Goal: Task Accomplishment & Management: Manage account settings

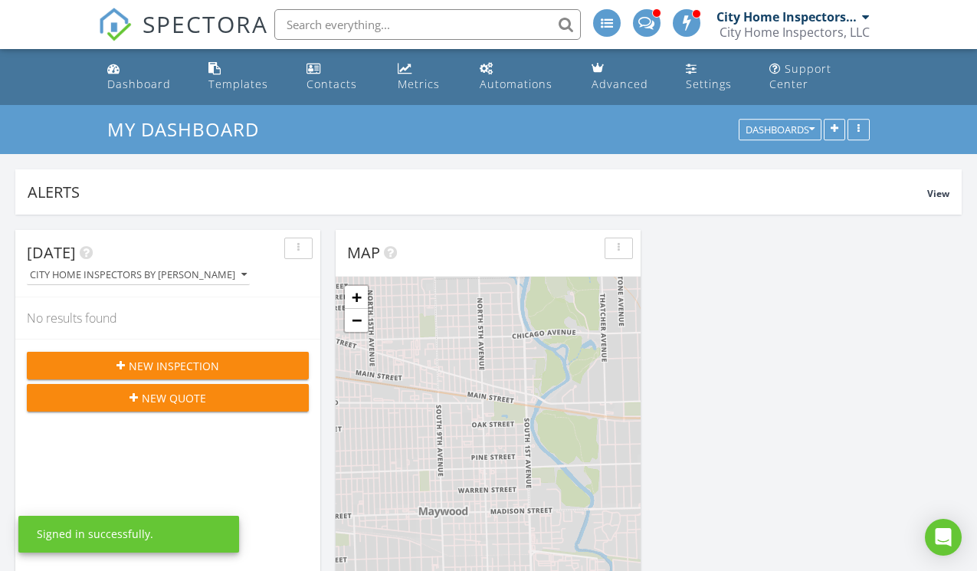
scroll to position [1779, 978]
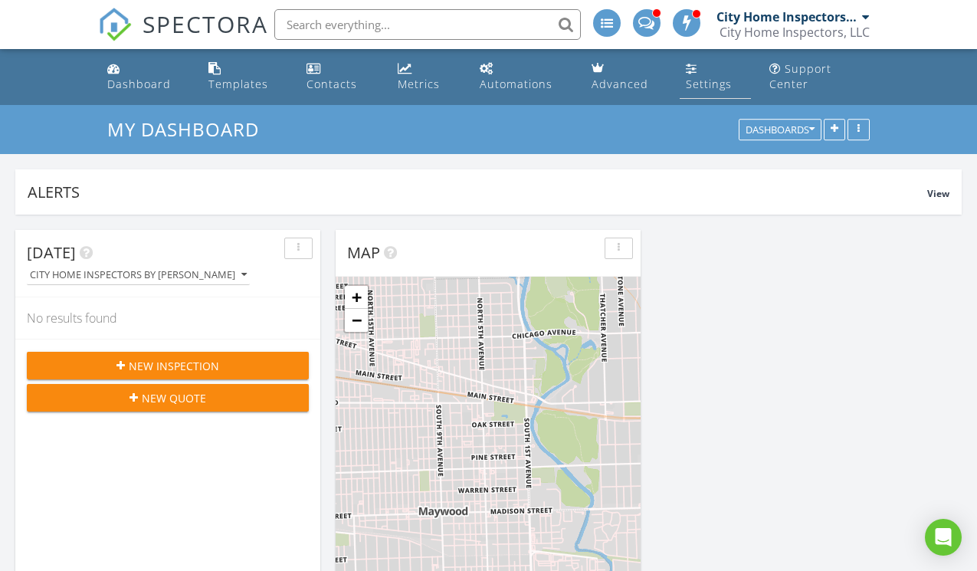
click at [707, 73] on link "Settings" at bounding box center [715, 77] width 71 height 44
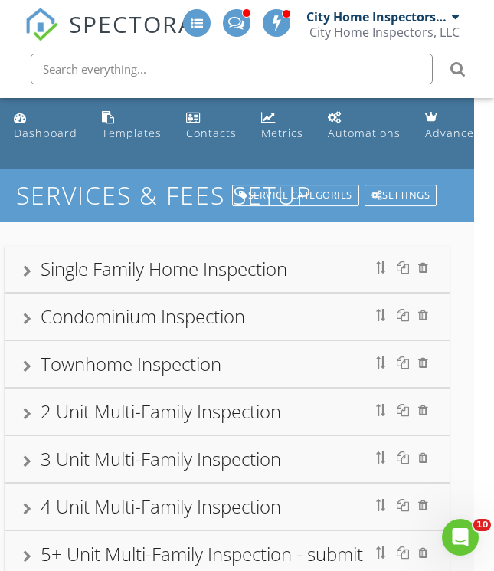
scroll to position [0, 31]
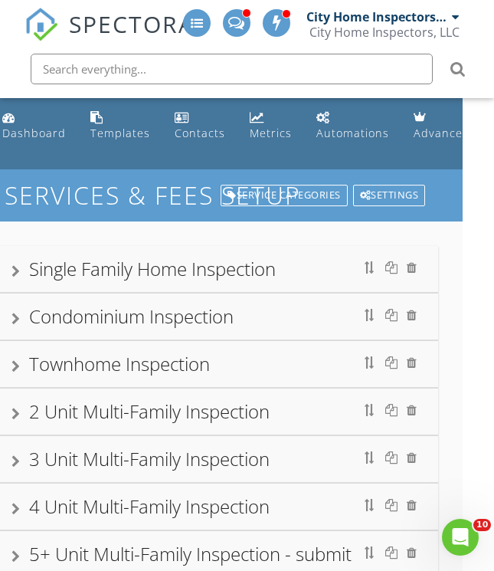
click at [133, 278] on div "Single Family Home Inspection" at bounding box center [152, 268] width 247 height 25
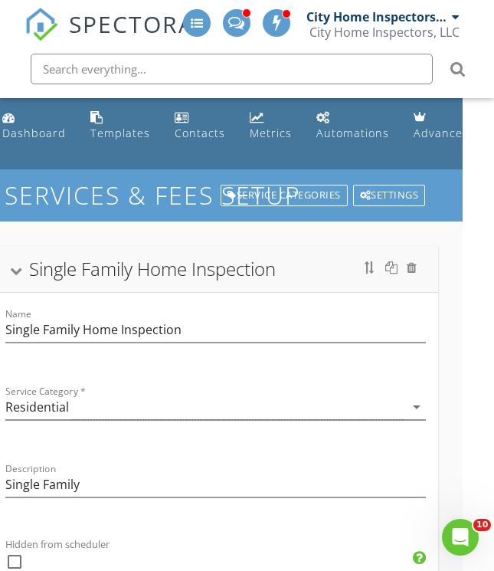
click at [16, 267] on div at bounding box center [16, 271] width 12 height 8
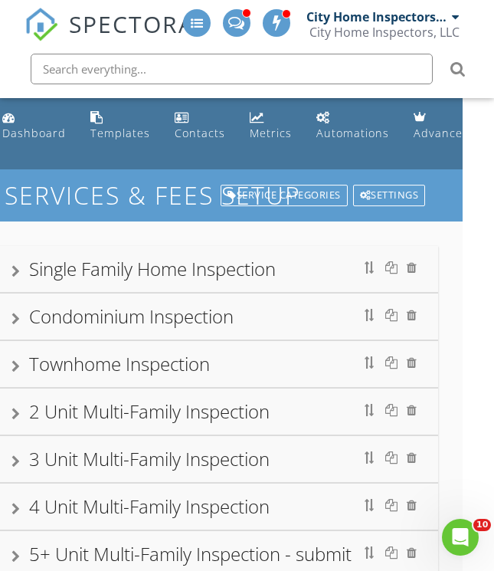
scroll to position [8, 31]
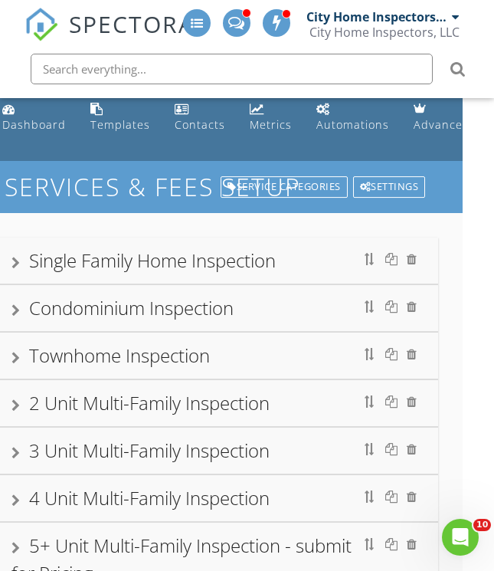
click at [44, 261] on div "Single Family Home Inspection" at bounding box center [152, 260] width 247 height 25
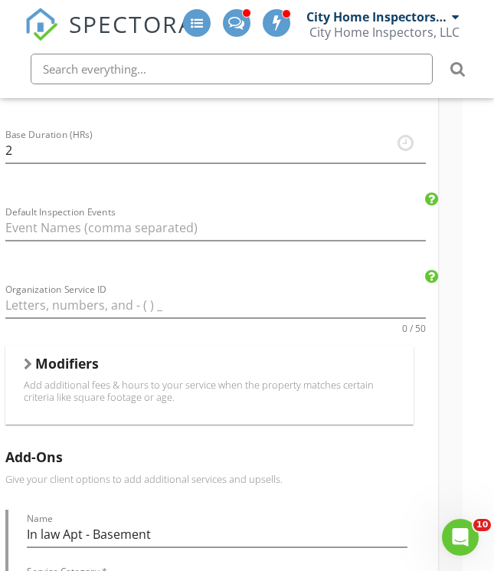
scroll to position [740, 31]
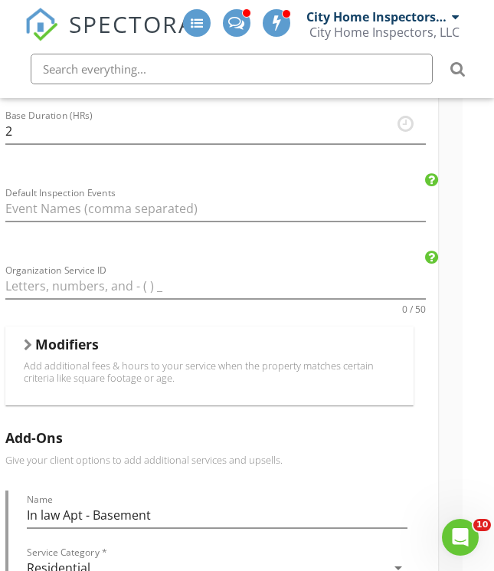
click at [26, 342] on div at bounding box center [28, 345] width 8 height 12
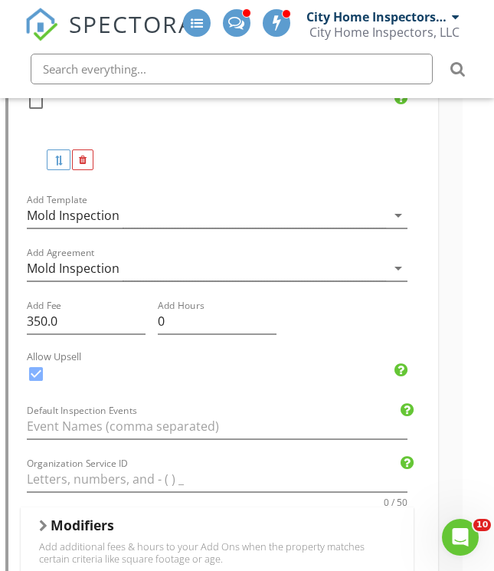
scroll to position [9072, 31]
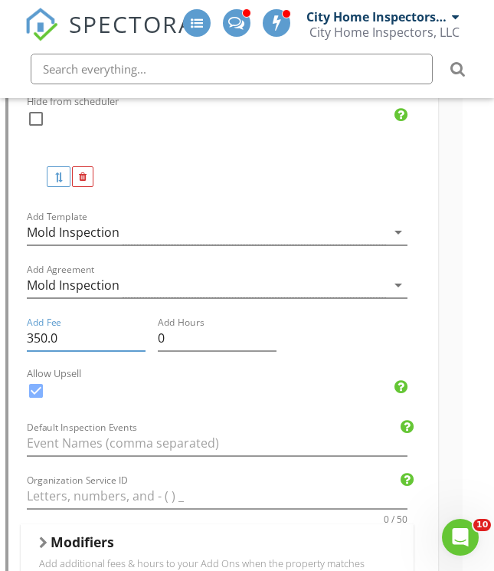
click at [46, 333] on input "350.0" at bounding box center [86, 338] width 119 height 25
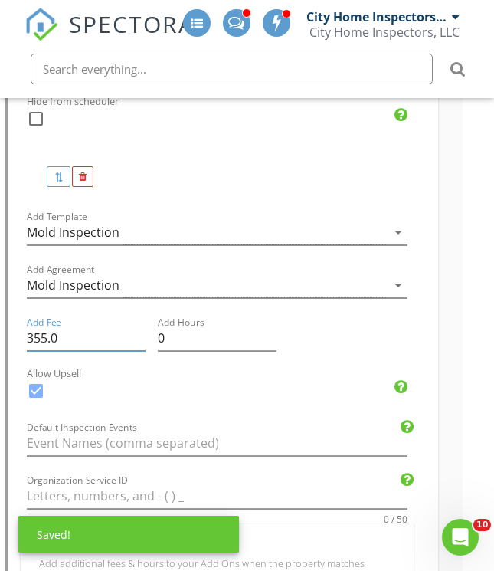
type input "355.0"
click at [268, 391] on div "check_box" at bounding box center [217, 399] width 381 height 40
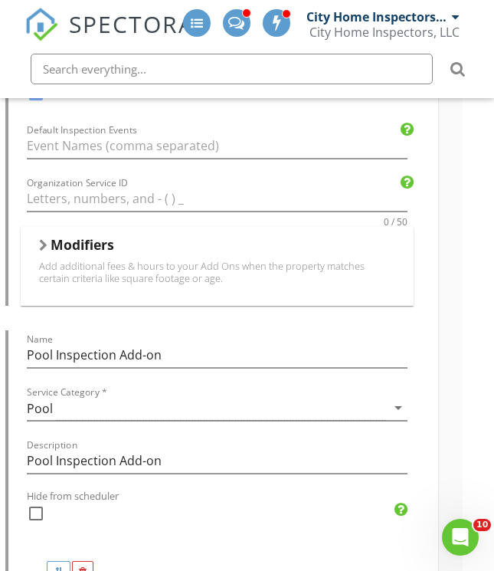
scroll to position [9379, 31]
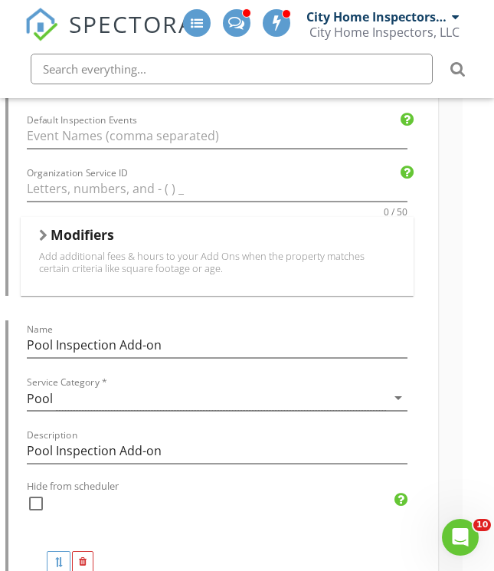
click at [53, 227] on h5 "Modifiers" at bounding box center [83, 234] width 64 height 15
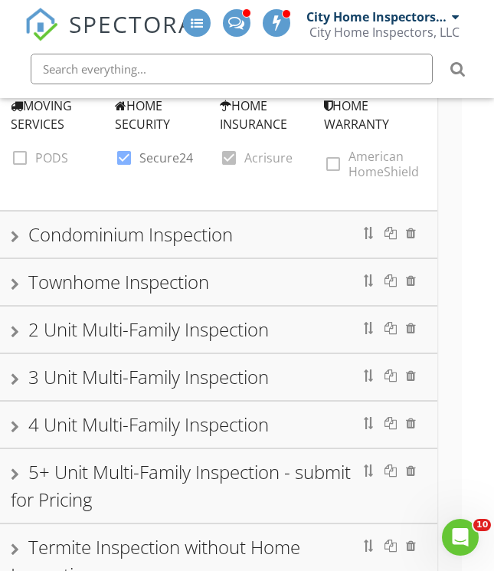
scroll to position [11355, 32]
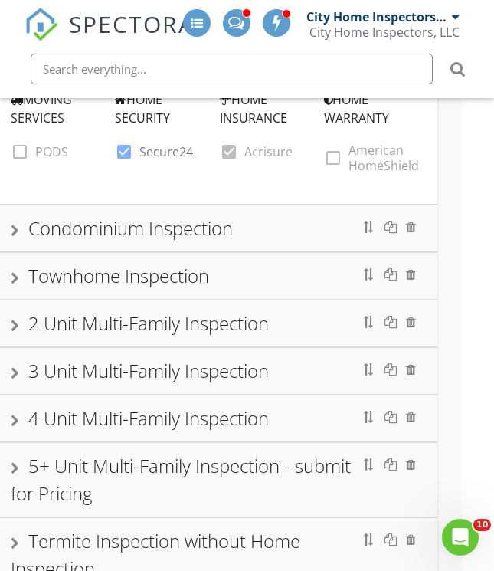
click at [18, 225] on div at bounding box center [15, 231] width 8 height 12
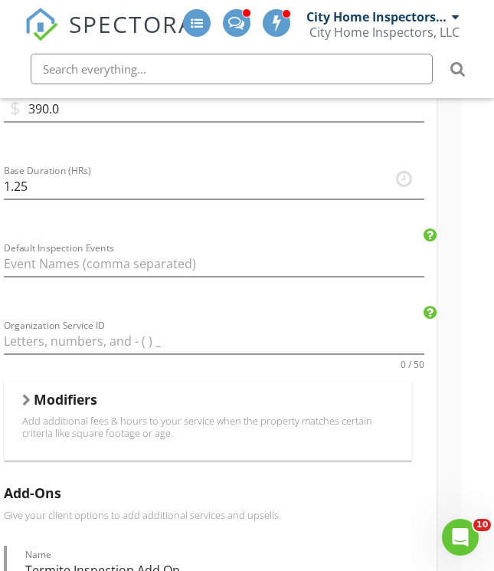
scroll to position [735, 33]
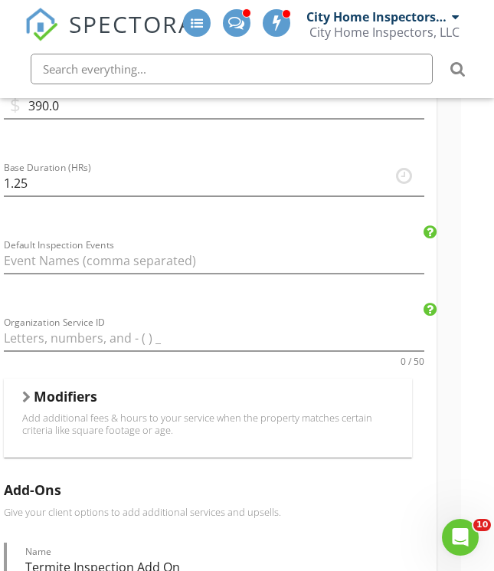
click at [28, 397] on div at bounding box center [26, 397] width 8 height 12
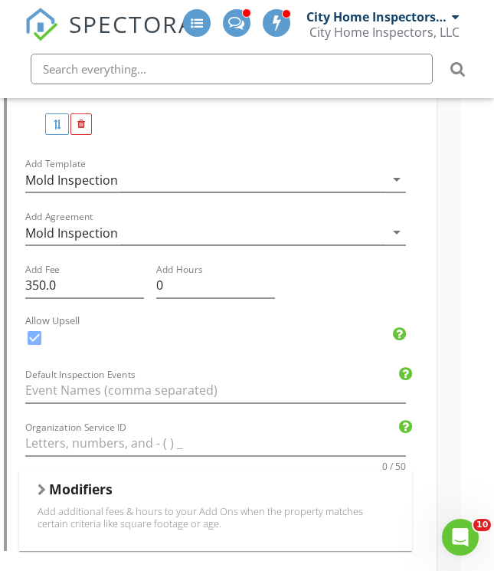
scroll to position [3295, 33]
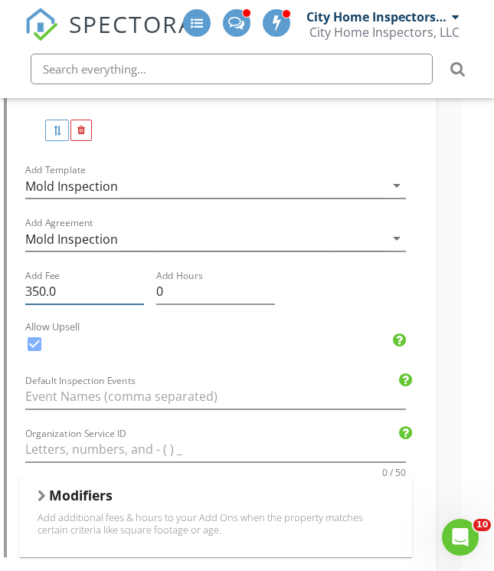
click at [45, 291] on input "350.0" at bounding box center [84, 291] width 119 height 25
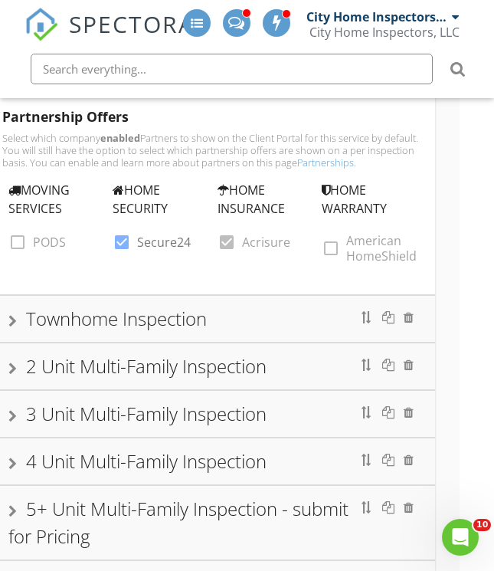
scroll to position [6206, 34]
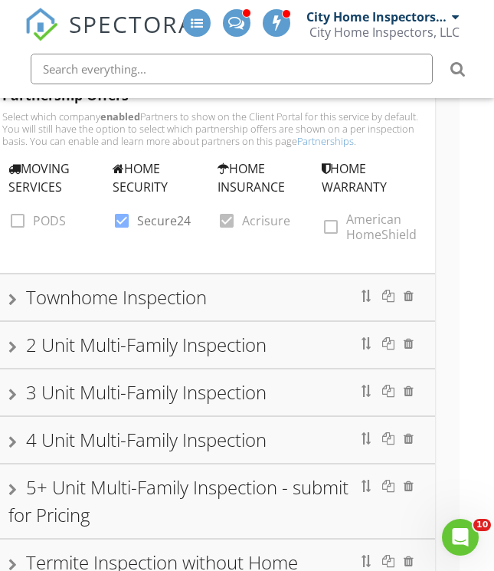
type input "355.0"
click at [13, 294] on div at bounding box center [12, 300] width 8 height 12
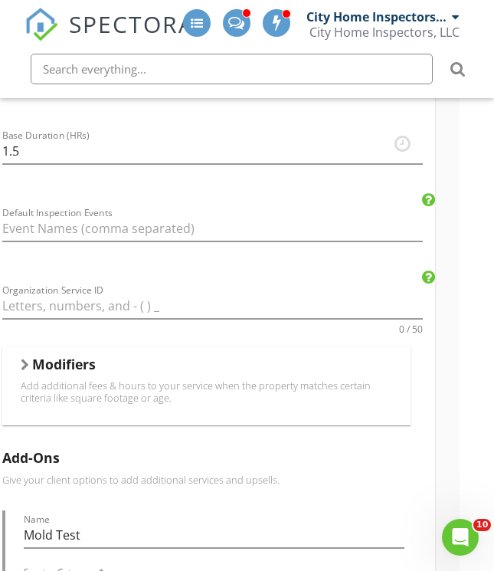
scroll to position [920, 34]
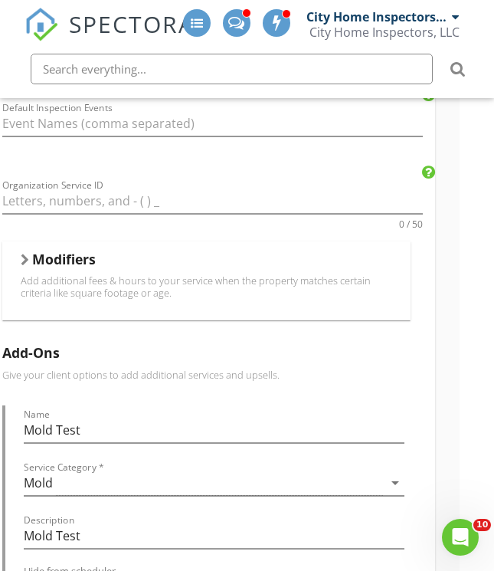
click at [28, 259] on div at bounding box center [25, 260] width 8 height 12
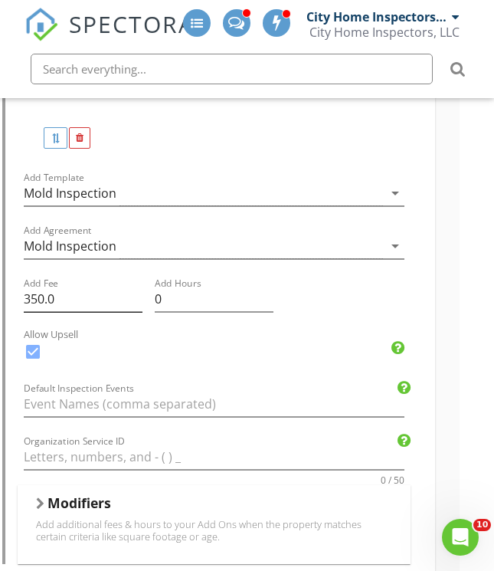
scroll to position [2643, 34]
click at [39, 292] on input "350.0" at bounding box center [83, 298] width 119 height 25
click at [42, 295] on input "350.0" at bounding box center [83, 298] width 119 height 25
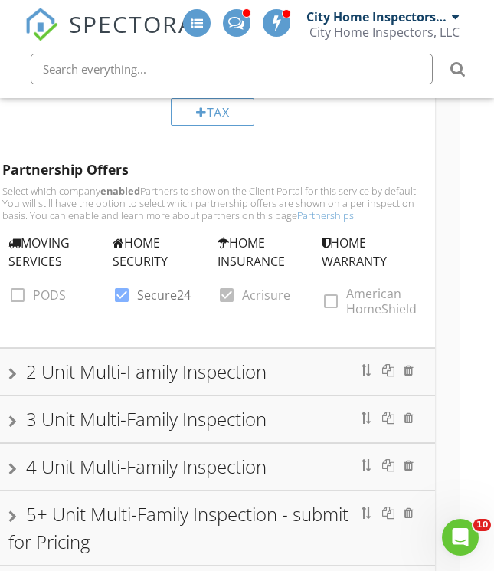
scroll to position [6064, 34]
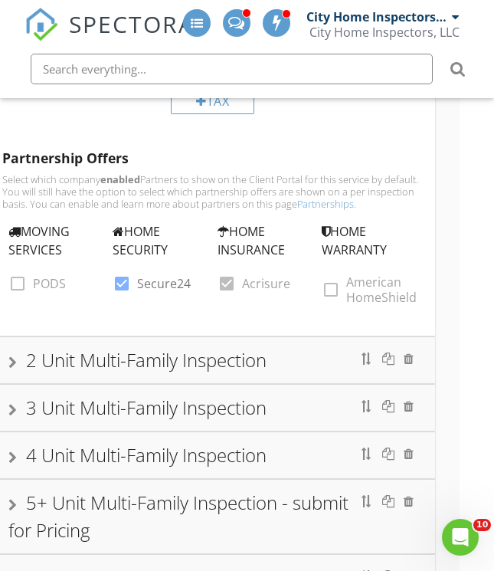
type input "355.0"
click at [15, 356] on div at bounding box center [12, 362] width 8 height 12
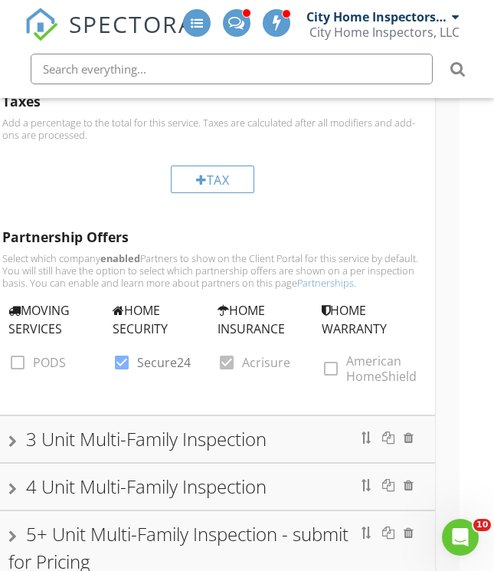
scroll to position [7024, 34]
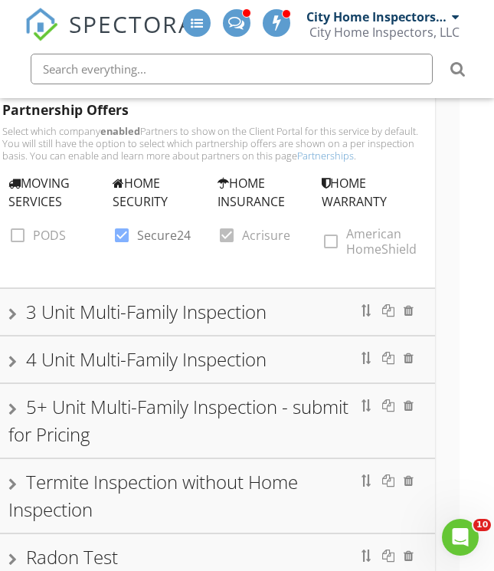
click at [15, 308] on div at bounding box center [12, 314] width 8 height 12
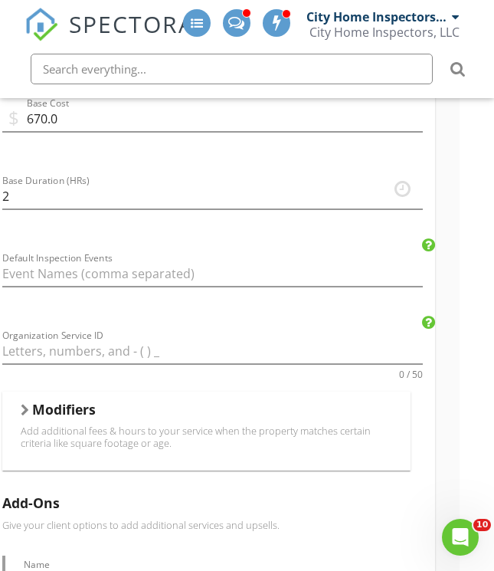
scroll to position [866, 34]
